Goal: Task Accomplishment & Management: Manage account settings

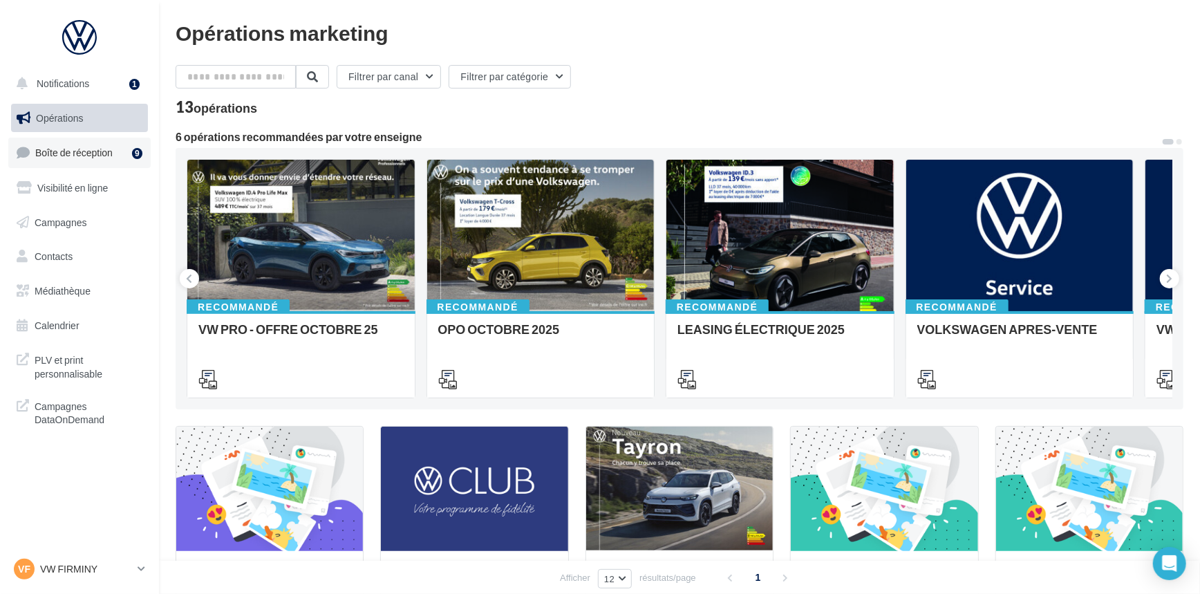
click at [86, 144] on link "Boîte de réception 9" at bounding box center [79, 153] width 142 height 30
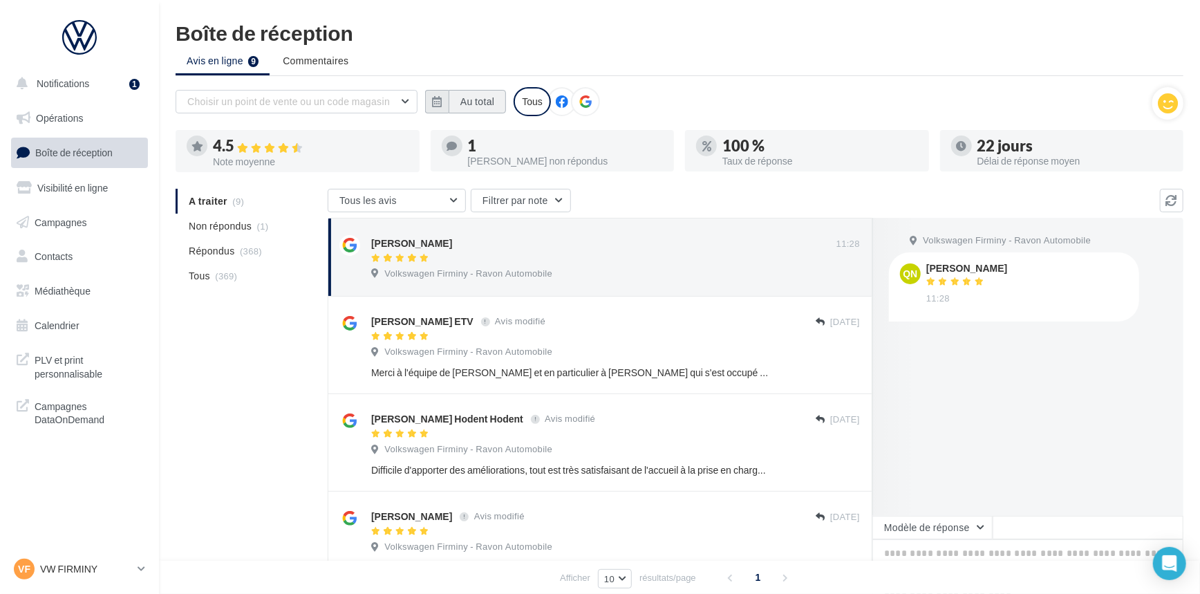
click at [471, 104] on button "Au total" at bounding box center [477, 101] width 57 height 23
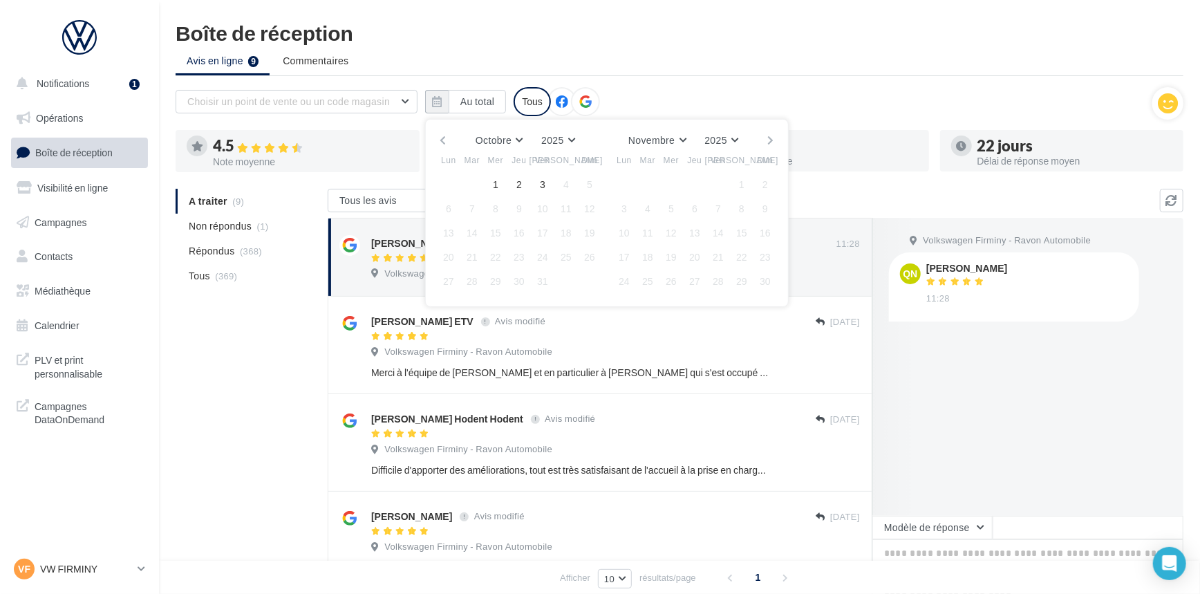
click at [442, 133] on button "button" at bounding box center [443, 140] width 12 height 19
click at [450, 178] on button "1" at bounding box center [448, 184] width 21 height 21
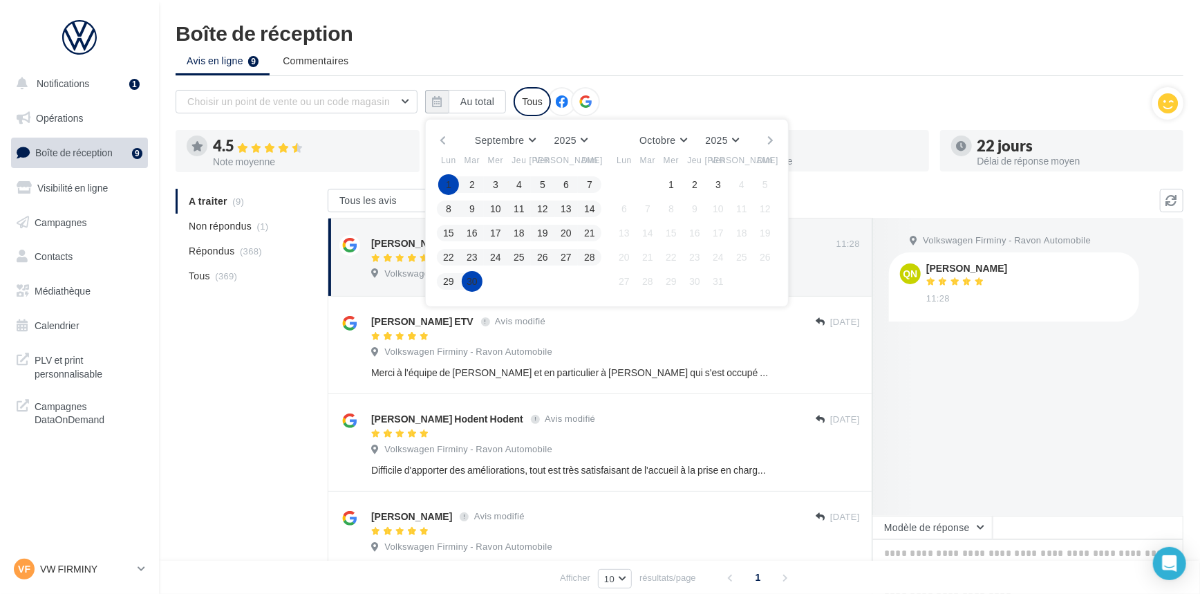
click at [477, 277] on button "30" at bounding box center [472, 281] width 21 height 21
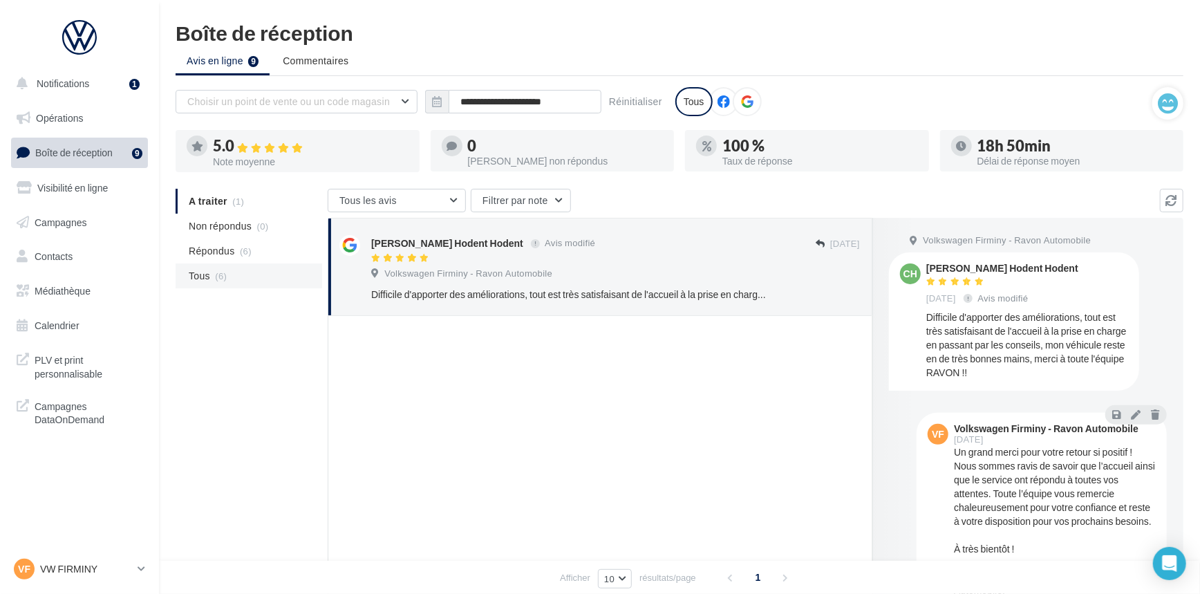
click at [229, 281] on li "Tous (6)" at bounding box center [249, 275] width 147 height 25
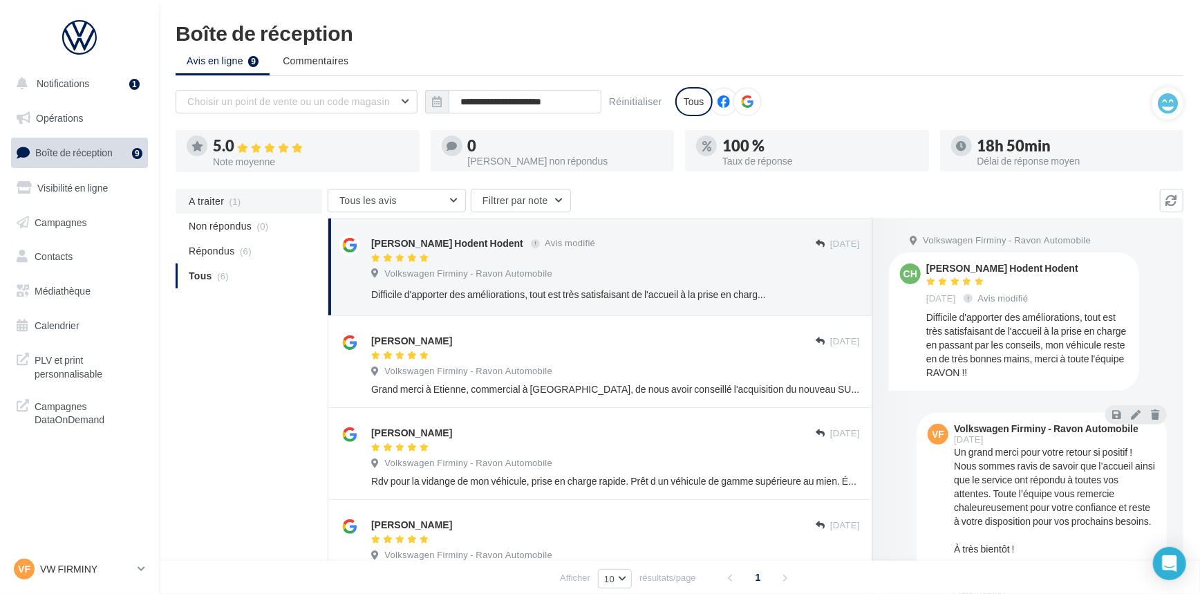
click at [239, 196] on span "(1)" at bounding box center [235, 201] width 12 height 11
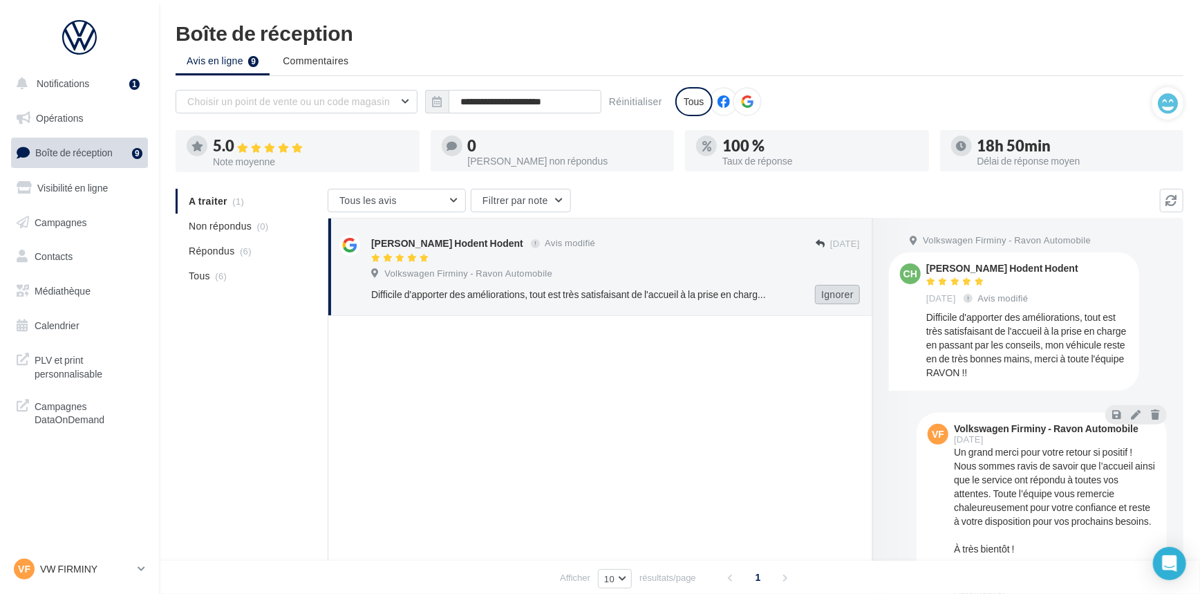
click at [835, 292] on button "Ignorer" at bounding box center [837, 294] width 45 height 19
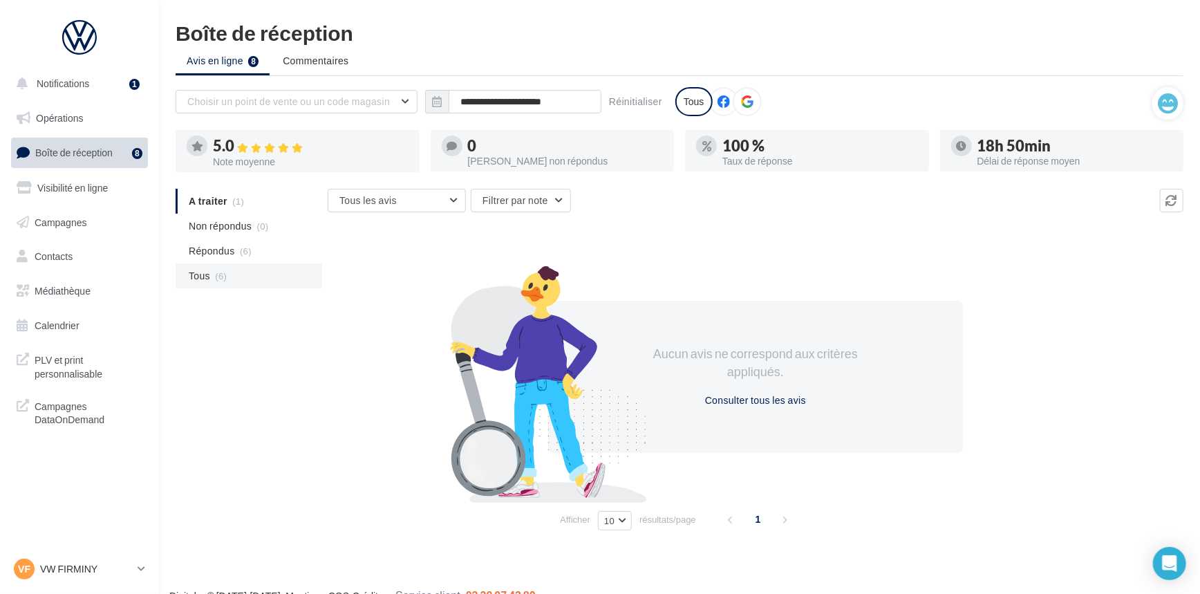
click at [243, 283] on li "Tous (6)" at bounding box center [249, 275] width 147 height 25
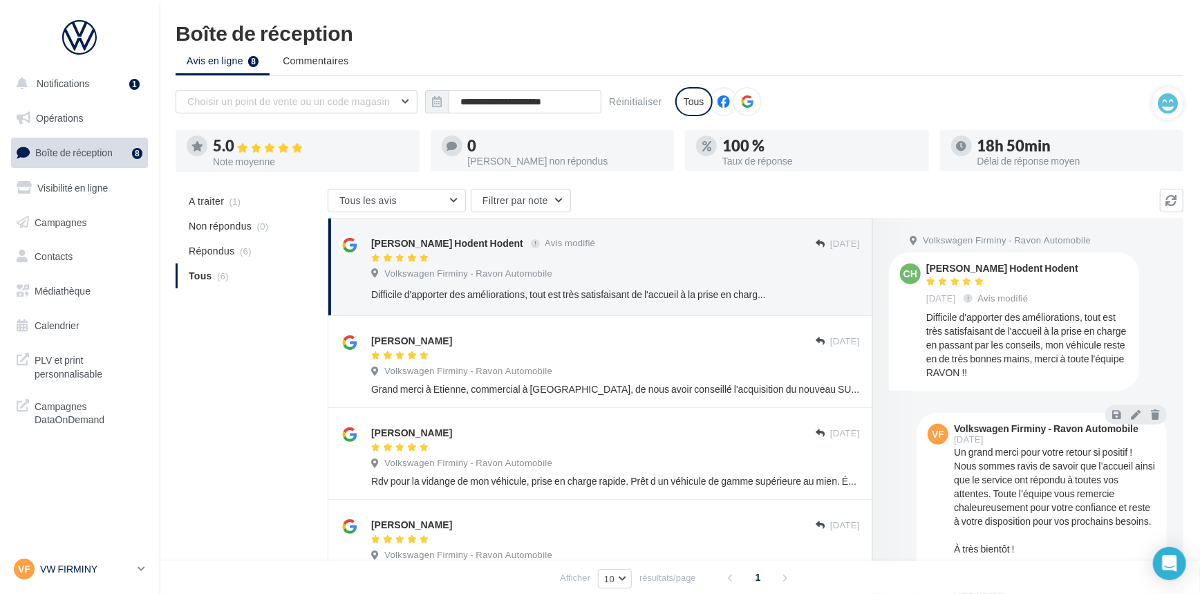
click at [71, 576] on div "VF VW FIRMINY vw-fir-via" at bounding box center [73, 568] width 118 height 21
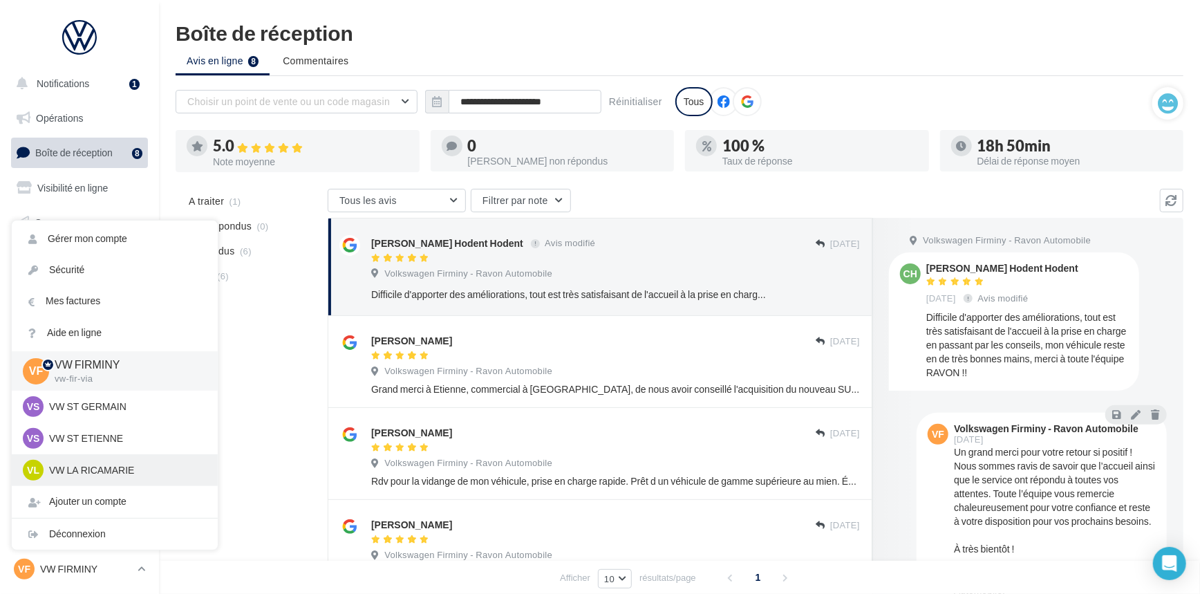
click at [111, 469] on p "VW LA RICAMARIE" at bounding box center [125, 470] width 152 height 14
